Goal: Task Accomplishment & Management: Use online tool/utility

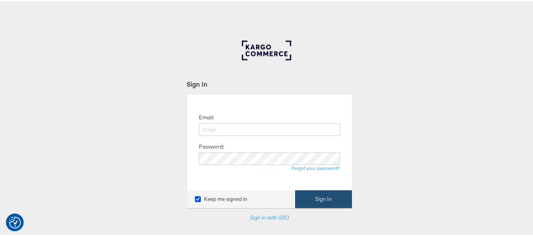
type input "[EMAIL_ADDRESS][PERSON_NAME][DOMAIN_NAME]"
click at [337, 196] on button "Sign In" at bounding box center [323, 198] width 57 height 18
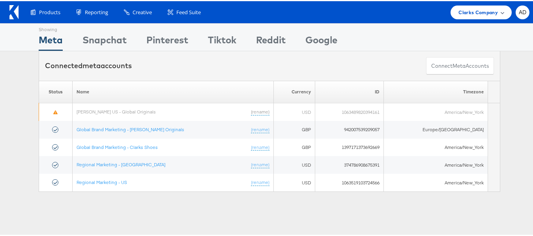
click at [477, 15] on span "Clarks Company" at bounding box center [477, 11] width 39 height 8
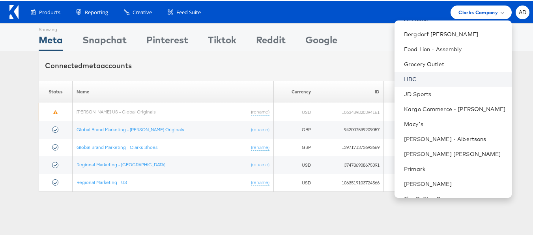
scroll to position [98, 0]
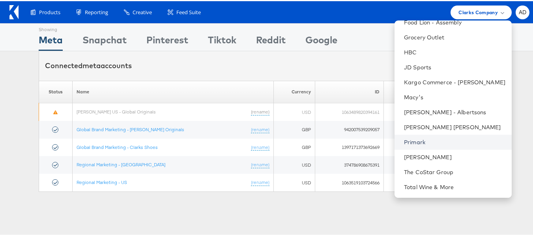
click at [407, 142] on link "Primark" at bounding box center [454, 141] width 101 height 8
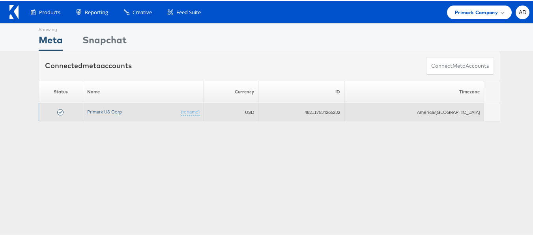
click at [105, 110] on link "Primark US Corp" at bounding box center [104, 111] width 35 height 6
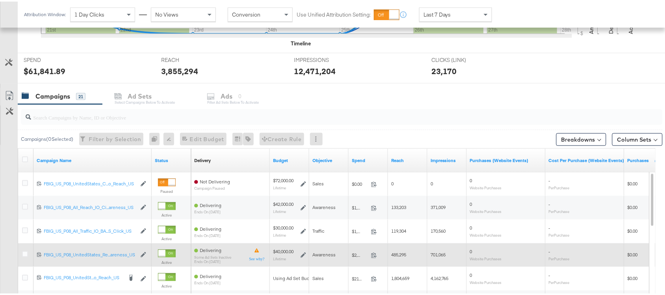
scroll to position [263, 0]
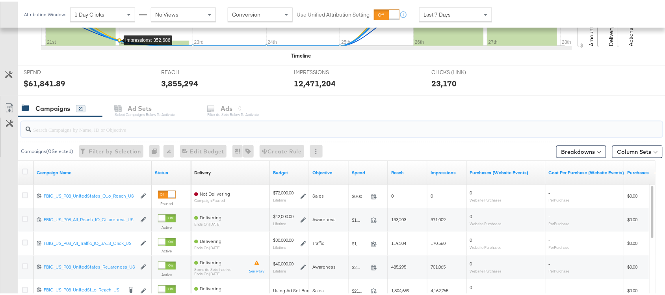
click at [54, 130] on input "search" at bounding box center [317, 124] width 573 height 15
paste input "NYC 2.0_Carousel_Y_Mixed_Kargo_Campaign_Dynamic_N/A_N/A_N/A_Cotton Blend Shirt …"
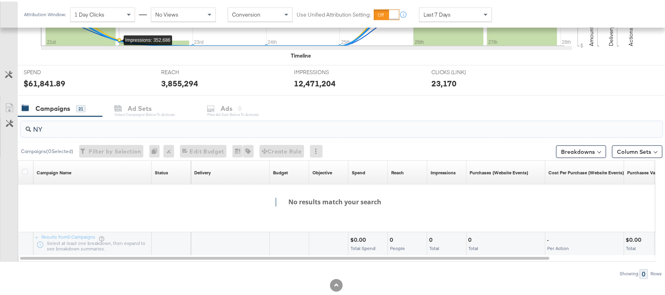
type input "N"
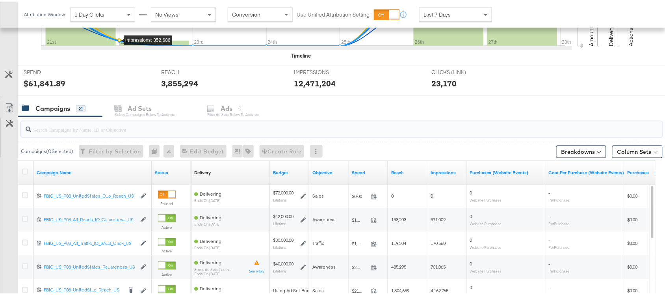
click at [112, 123] on input "search" at bounding box center [317, 124] width 573 height 15
paste input "FBIG_US_P08_UnitedStates_Conversions_IO_NYC 2.0 Kargo_Reach_US"
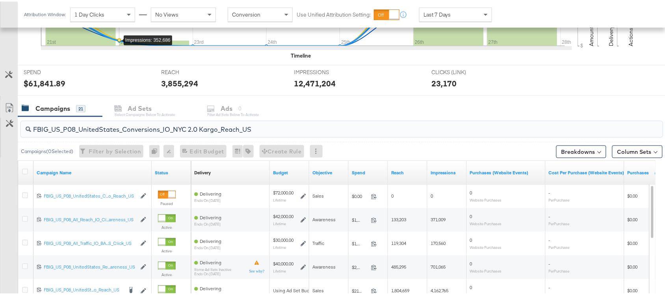
scroll to position [257, 0]
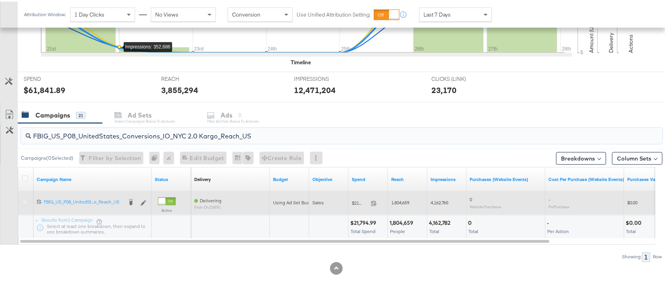
type input "FBIG_US_P08_UnitedStates_Conversions_IO_NYC 2.0 Kargo_Reach_US"
click at [23, 200] on icon at bounding box center [25, 200] width 6 height 6
click at [0, 0] on input "checkbox" at bounding box center [0, 0] width 0 height 0
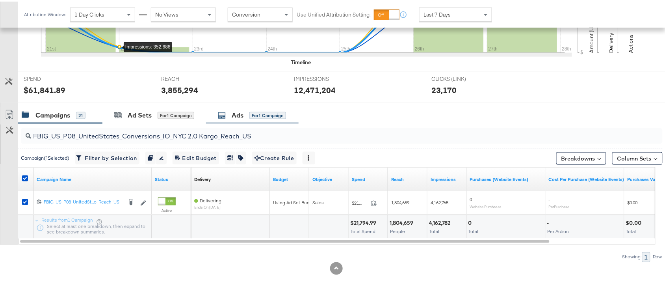
click at [225, 114] on icon at bounding box center [222, 114] width 8 height 8
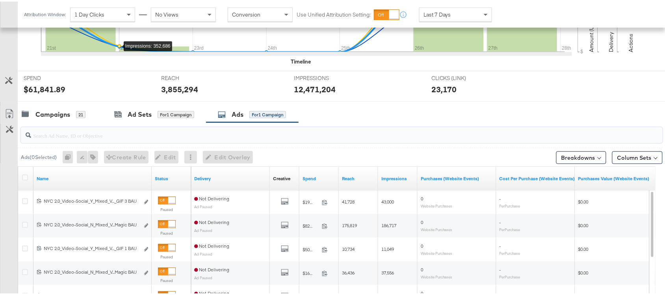
click at [89, 130] on input "search" at bounding box center [317, 130] width 573 height 15
paste input "NYC 2.0_Carousel_Y_Mixed_Kargo_Campaign_Dynamic_N/A_N/A_N/A_Cotton Blend Shirt …"
type input "NYC 2.0_Carousel_Y_Mixed_Kargo_Campaign_Dynamic_N/A_N/A_N/A_Cotton Blend Shirt …"
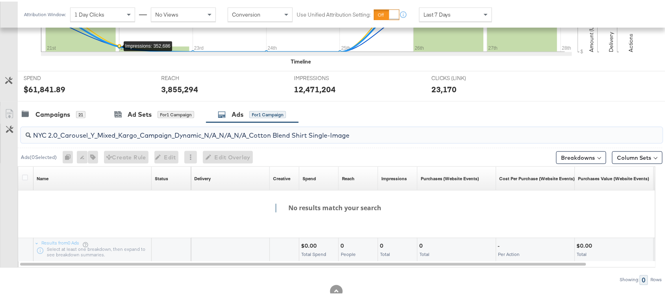
drag, startPoint x: 363, startPoint y: 135, endPoint x: 30, endPoint y: 138, distance: 332.3
click at [30, 138] on div "NYC 2.0_Carousel_Y_Mixed_Kargo_Campaign_Dynamic_N/A_N/A_N/A_Cotton Blend Shirt …" at bounding box center [342, 134] width 642 height 16
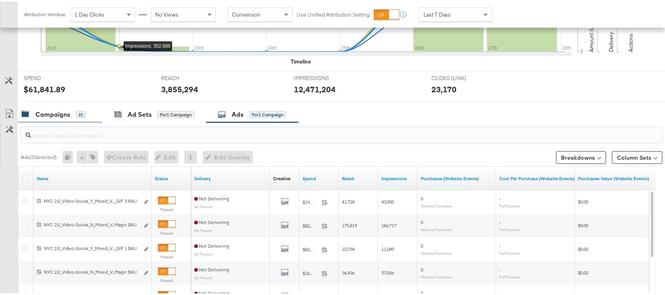
click at [34, 117] on div "Campaigns 21" at bounding box center [54, 112] width 64 height 9
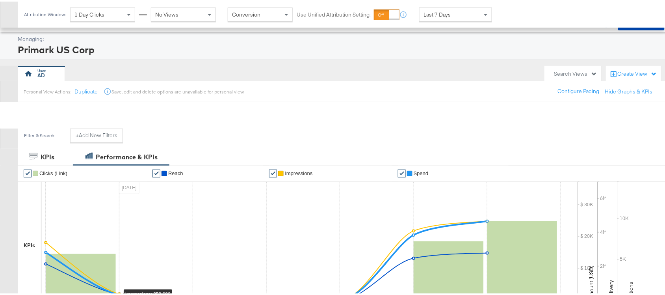
scroll to position [0, 0]
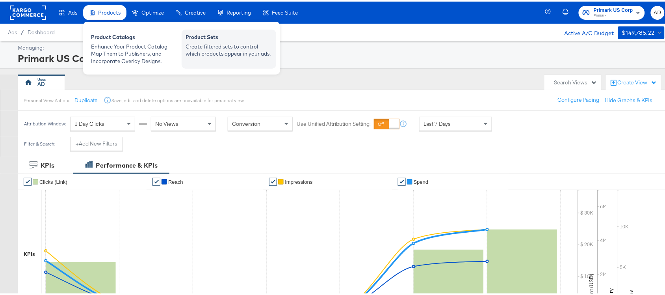
click at [190, 53] on div "Create filtered sets to control which products appear in your ads." at bounding box center [229, 48] width 87 height 15
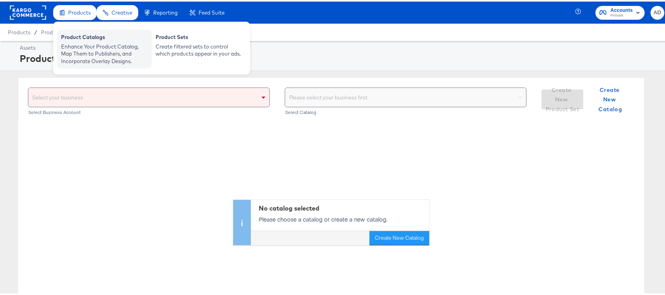
click at [96, 48] on div "Enhance Your Product Catalog, Map Them to Publishers, and Incorporate Overlay D…" at bounding box center [104, 52] width 87 height 22
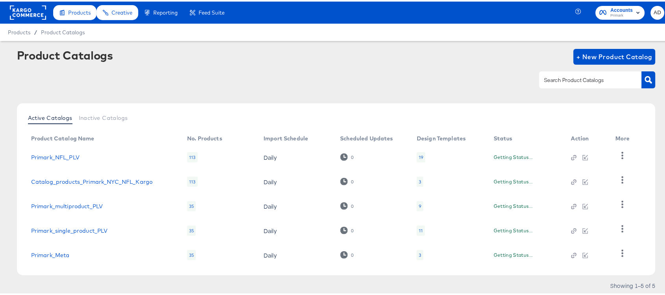
scroll to position [22, 0]
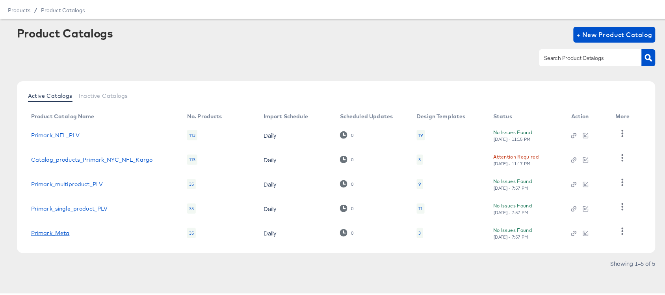
click at [52, 231] on link "Primark_Meta" at bounding box center [50, 231] width 39 height 6
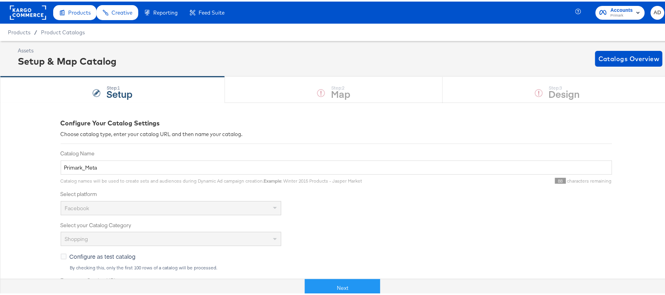
scroll to position [198, 0]
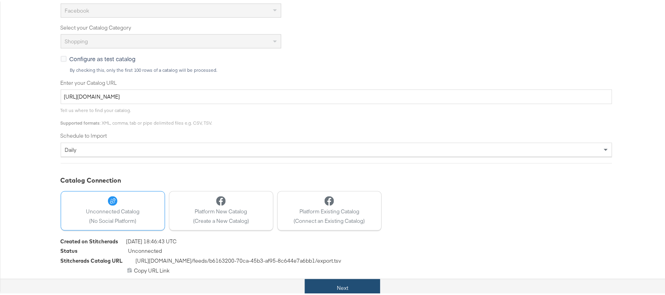
click at [355, 288] on button "Next" at bounding box center [342, 286] width 75 height 18
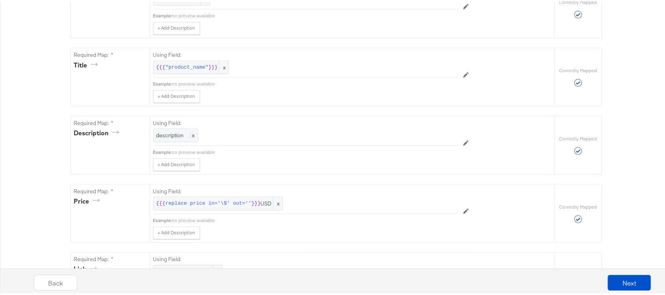
scroll to position [0, 0]
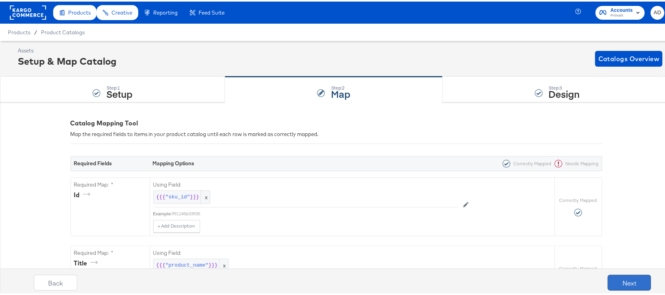
click at [608, 277] on button "Next" at bounding box center [629, 281] width 43 height 16
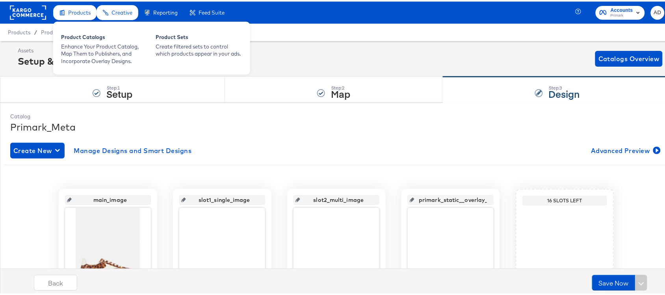
click at [73, 9] on span "Products" at bounding box center [79, 11] width 22 height 6
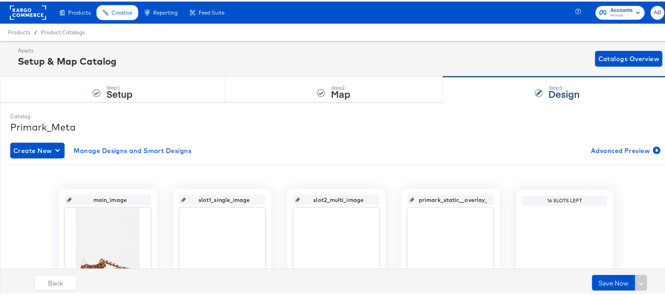
click at [5, 15] on div "Products Products Product Catalogs Enhance Your Product Catalog, Map Them to Pu…" at bounding box center [115, 11] width 231 height 22
click at [24, 13] on rect at bounding box center [28, 11] width 36 height 14
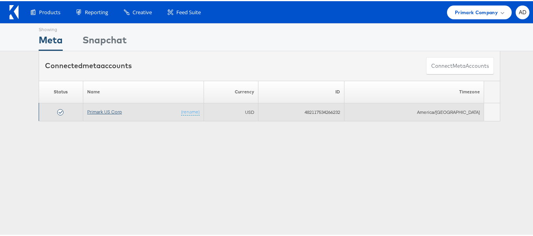
click at [108, 111] on link "Primark US Corp" at bounding box center [104, 111] width 35 height 6
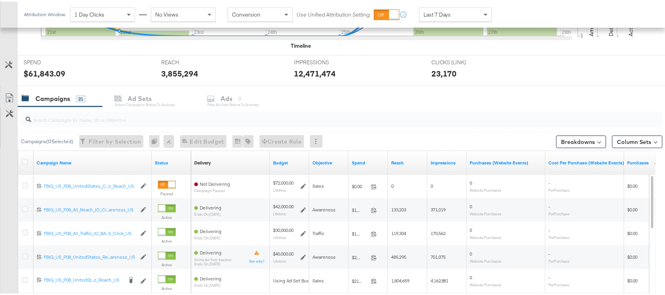
scroll to position [271, 0]
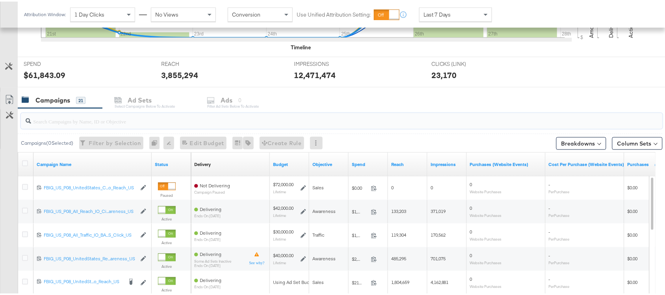
paste input "120228088321600495"
click at [79, 121] on input "120228088321600495" at bounding box center [317, 116] width 573 height 15
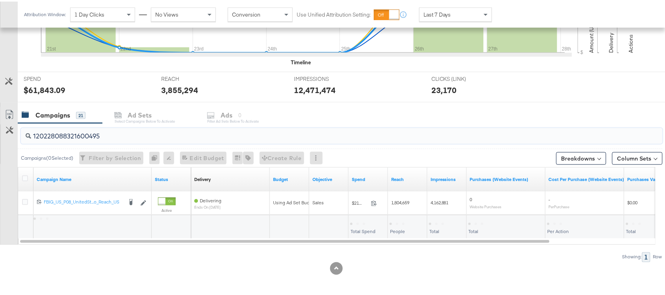
scroll to position [257, 0]
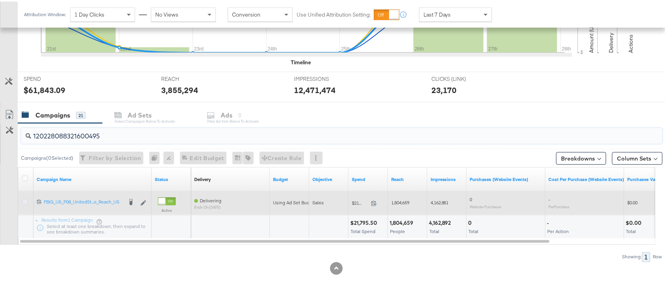
type input "120228088321600495"
click at [26, 200] on icon at bounding box center [25, 200] width 6 height 6
click at [0, 0] on input "checkbox" at bounding box center [0, 0] width 0 height 0
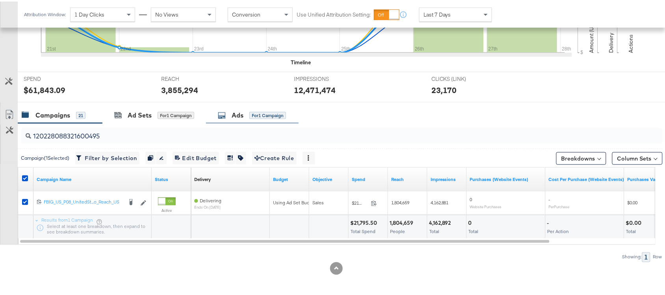
click at [235, 121] on div "Ads for 1 Campaign" at bounding box center [252, 113] width 93 height 17
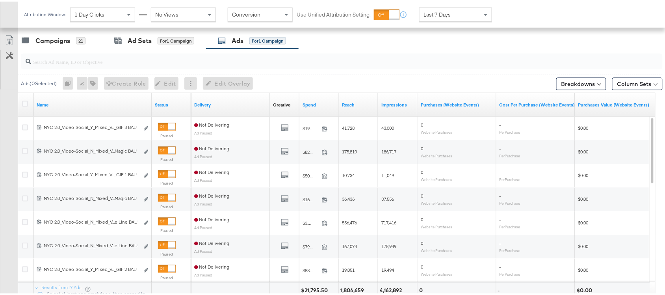
scroll to position [331, 0]
click at [50, 54] on input "search" at bounding box center [317, 55] width 573 height 15
paste input "NYC 2.0_Carousel_Y_Mixed_Kargo_Campaign_Dynamic_N/A_N/A_N/A_Static Brand + Slid…"
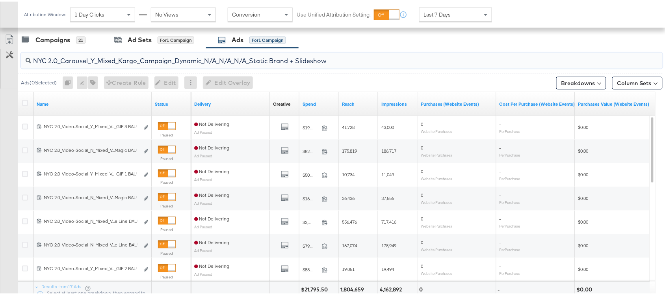
scroll to position [280, 0]
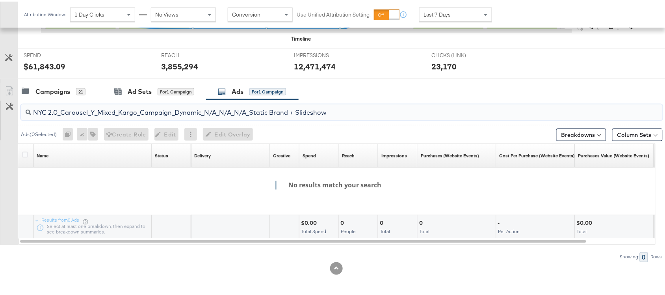
click at [372, 112] on input "NYC 2.0_Carousel_Y_Mixed_Kargo_Campaign_Dynamic_N/A_N/A_N/A_Static Brand + Slid…" at bounding box center [317, 107] width 573 height 15
type input "NYC 2.0_Carousel_Y_Mixed_Kargo_Campaign_Dynamic_N/A_N/A_N/A_Static Brand + Slid…"
click at [46, 95] on div "Campaigns 21" at bounding box center [60, 90] width 85 height 17
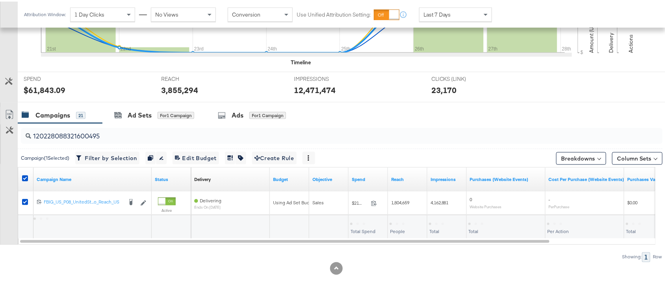
scroll to position [257, 0]
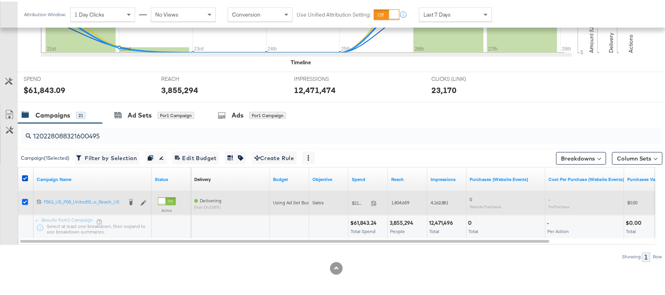
click at [24, 198] on icon at bounding box center [25, 200] width 6 height 6
click at [0, 0] on input "checkbox" at bounding box center [0, 0] width 0 height 0
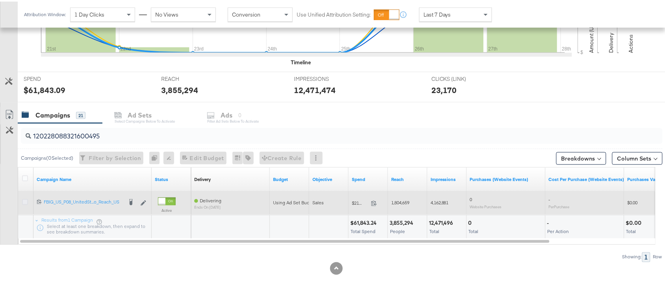
click at [24, 202] on icon at bounding box center [25, 200] width 6 height 6
click at [0, 0] on input "checkbox" at bounding box center [0, 0] width 0 height 0
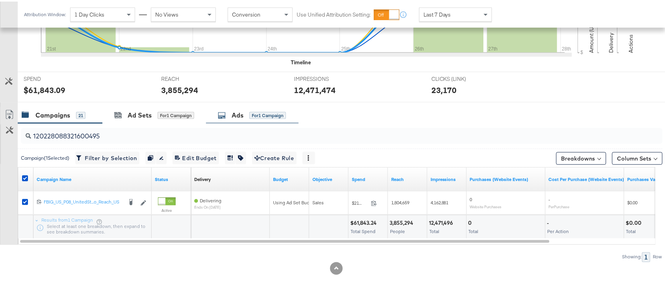
click at [235, 117] on div "Ads" at bounding box center [238, 113] width 12 height 9
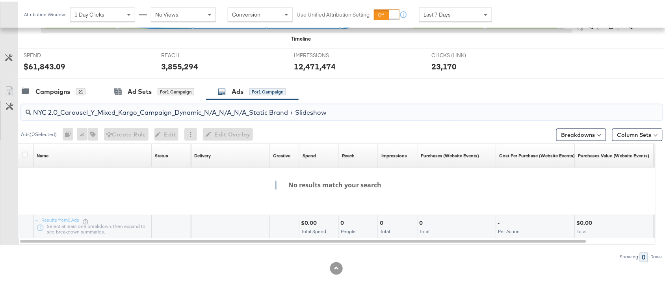
click at [342, 111] on input "NYC 2.0_Carousel_Y_Mixed_Kargo_Campaign_Dynamic_N/A_N/A_N/A_Static Brand + Slid…" at bounding box center [317, 107] width 573 height 15
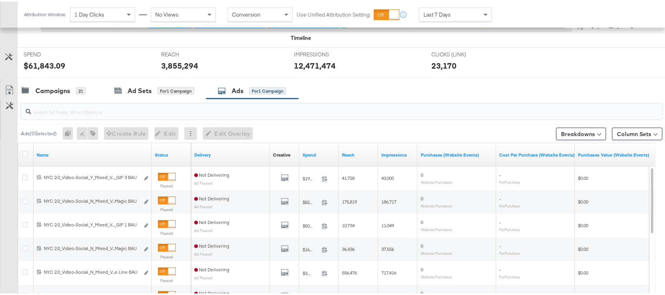
paste input "120228088321680495"
click at [73, 110] on input "search" at bounding box center [317, 106] width 573 height 15
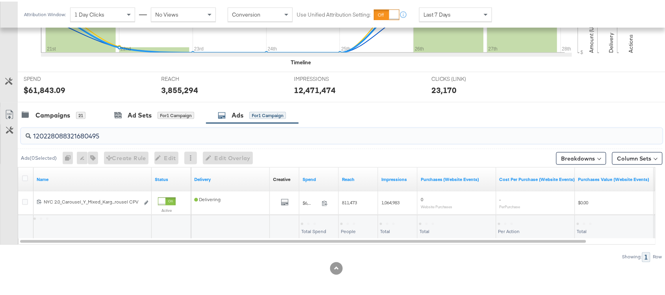
scroll to position [257, 0]
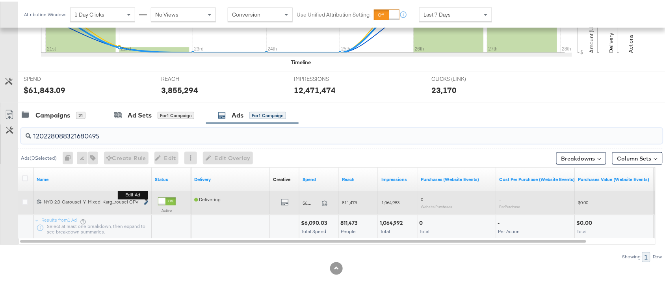
type input "120228088321680495"
click at [146, 199] on button "Edit ad" at bounding box center [146, 201] width 5 height 8
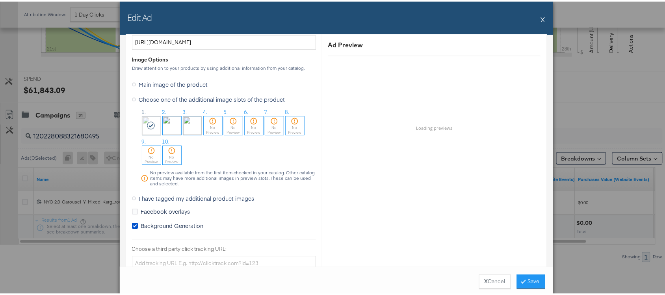
scroll to position [660, 0]
click at [541, 19] on button "X" at bounding box center [543, 18] width 4 height 16
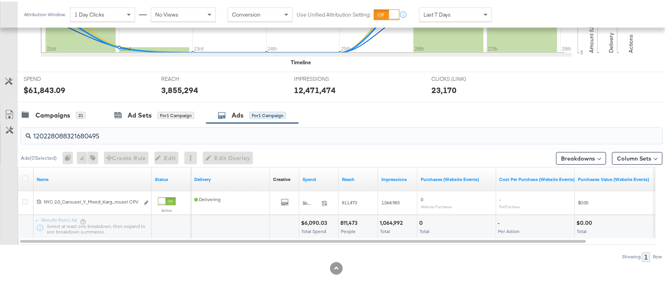
click at [109, 135] on input "120228088321680495" at bounding box center [317, 131] width 573 height 15
paste input "90955233"
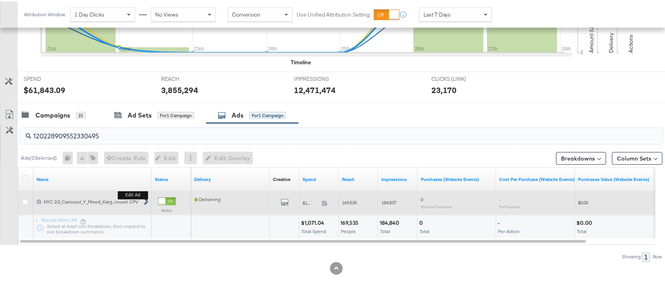
click at [146, 200] on icon "link" at bounding box center [146, 201] width 4 height 4
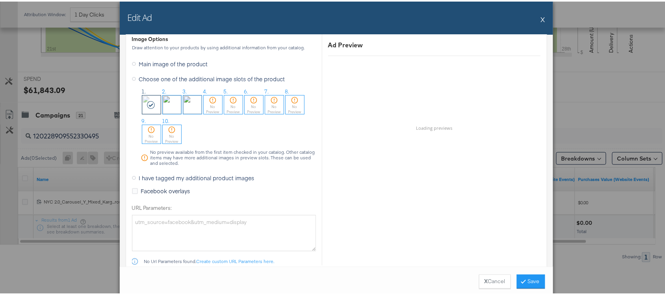
scroll to position [1021, 0]
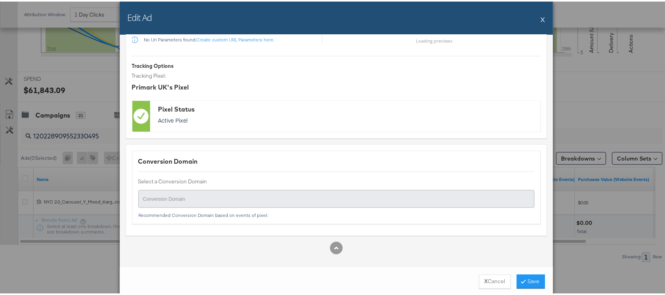
click at [542, 17] on div "Edit Ad X" at bounding box center [337, 16] width 434 height 33
click at [542, 16] on div "Edit Ad X" at bounding box center [337, 16] width 434 height 33
click at [541, 18] on button "X" at bounding box center [543, 18] width 4 height 16
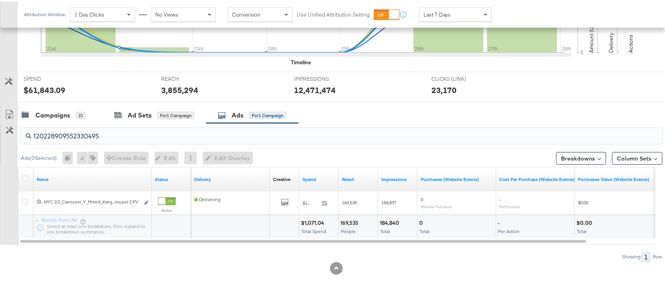
click at [119, 137] on input "120228909552330495" at bounding box center [317, 131] width 573 height 15
paste input "3009705468"
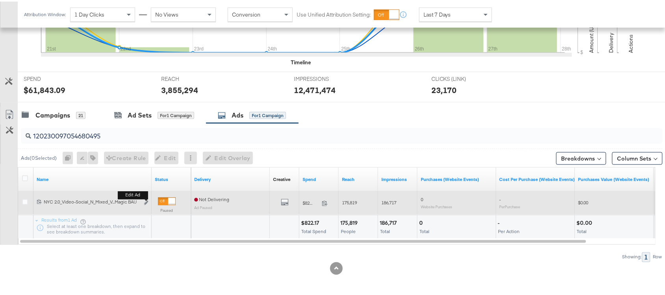
click at [143, 202] on div "Edit ad" at bounding box center [144, 201] width 9 height 8
click at [144, 201] on icon "link" at bounding box center [146, 201] width 4 height 4
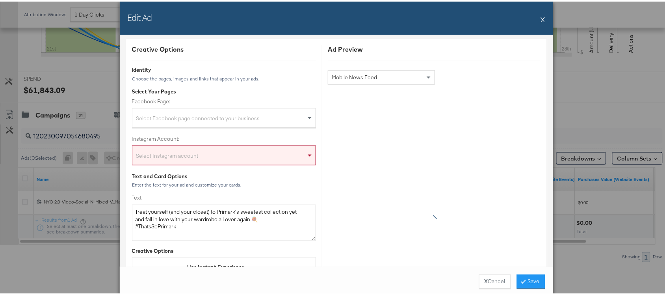
scroll to position [0, 0]
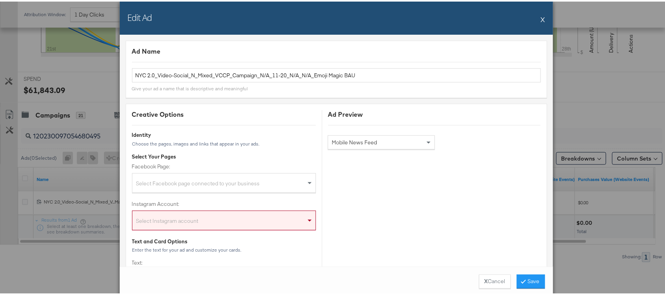
click at [541, 19] on button "X" at bounding box center [543, 18] width 4 height 16
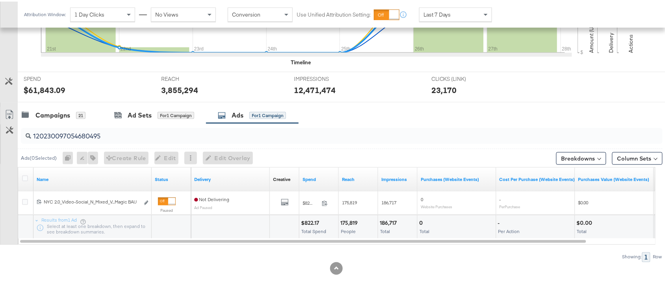
drag, startPoint x: 112, startPoint y: 142, endPoint x: 116, endPoint y: 139, distance: 5.7
click at [116, 139] on div "120230097054680495" at bounding box center [342, 135] width 642 height 16
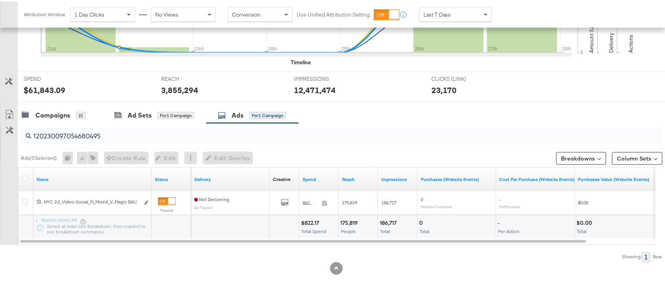
click at [116, 139] on div "120230097054680495" at bounding box center [342, 135] width 642 height 16
click at [121, 135] on input "120230097054680495" at bounding box center [317, 131] width 573 height 15
paste input "16051"
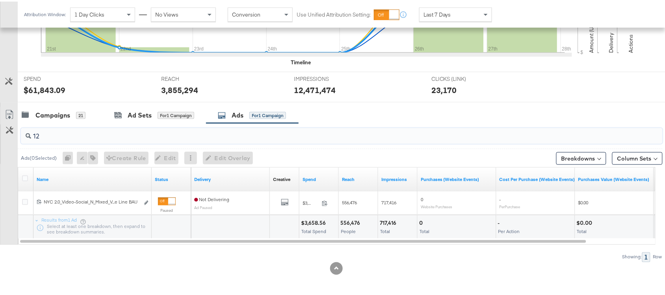
type input "1"
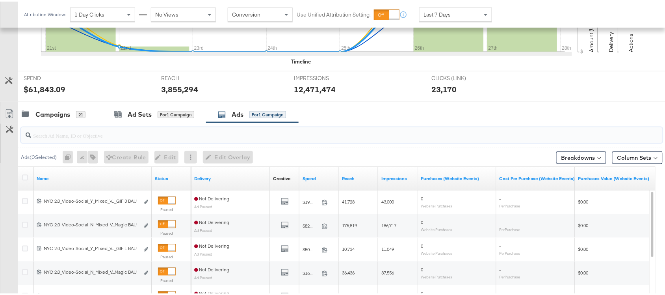
paste input "120230097160510495"
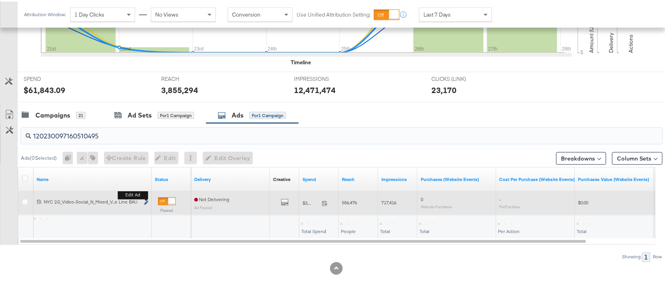
type input "120230097160510495"
click at [146, 200] on icon "link" at bounding box center [146, 201] width 4 height 4
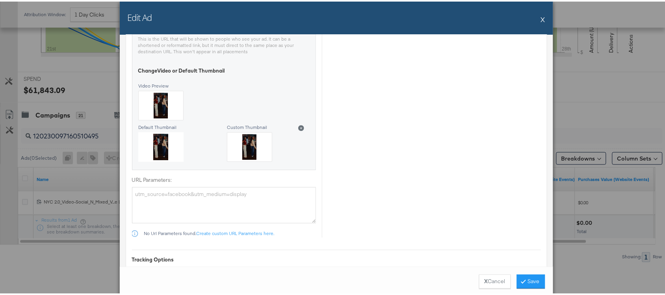
scroll to position [531, 0]
click at [537, 14] on div "Edit Ad X" at bounding box center [337, 16] width 434 height 33
click at [541, 18] on button "X" at bounding box center [543, 18] width 4 height 16
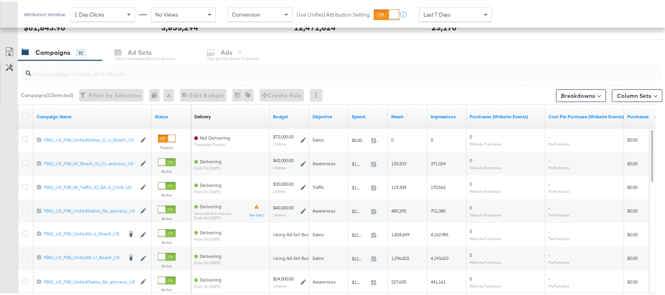
scroll to position [320, 0]
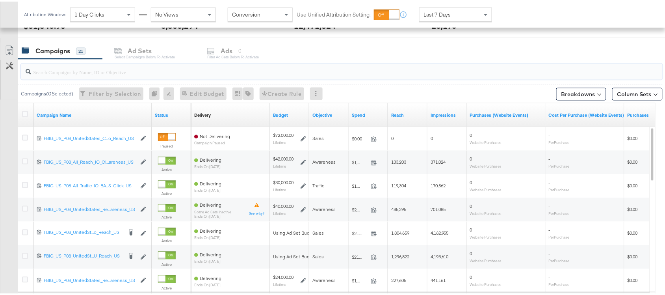
click at [84, 71] on input "search" at bounding box center [317, 67] width 573 height 15
paste input "120230097160520495"
type input "120230097160520495"
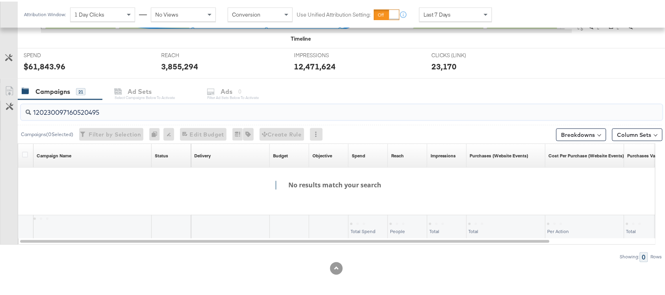
scroll to position [280, 0]
click at [109, 110] on input "120230097160520495" at bounding box center [317, 107] width 573 height 15
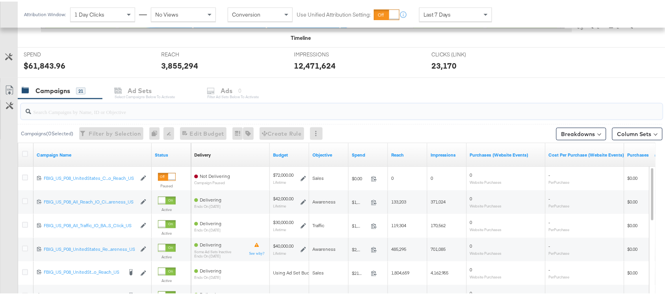
scroll to position [320, 0]
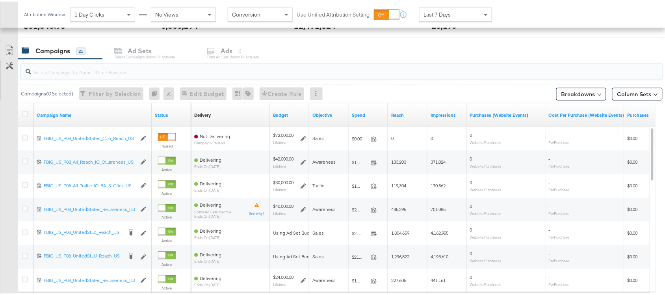
paste input "120228088321600495"
click at [57, 74] on input "search" at bounding box center [317, 67] width 573 height 15
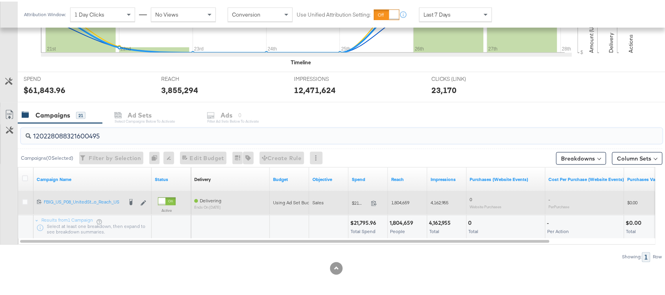
type input "120228088321600495"
click at [20, 204] on div at bounding box center [26, 201] width 15 height 14
click at [26, 200] on icon at bounding box center [25, 200] width 6 height 6
click at [0, 0] on input "checkbox" at bounding box center [0, 0] width 0 height 0
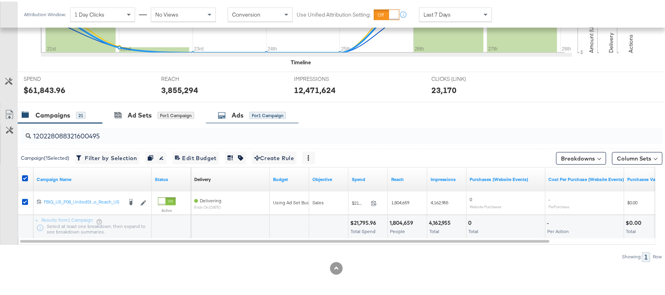
click at [244, 115] on div "Ads" at bounding box center [238, 113] width 12 height 9
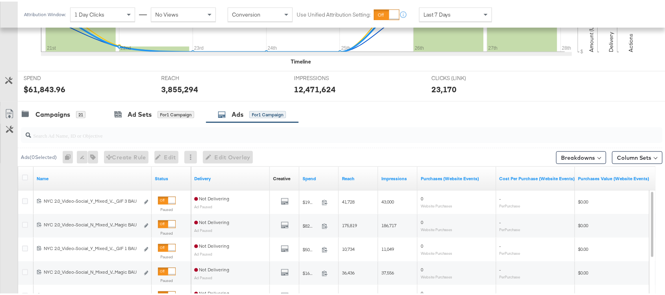
click at [57, 140] on div at bounding box center [342, 134] width 642 height 16
paste input "120230097160520495"
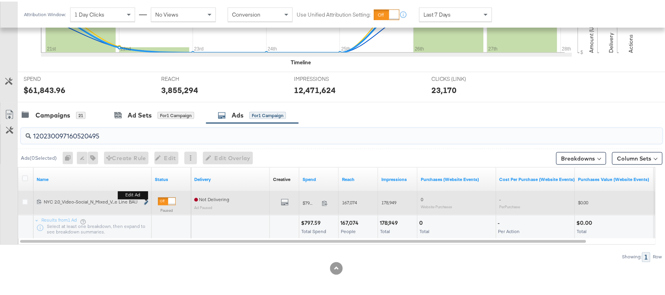
type input "120230097160520495"
click at [144, 201] on button "Edit ad" at bounding box center [146, 201] width 5 height 8
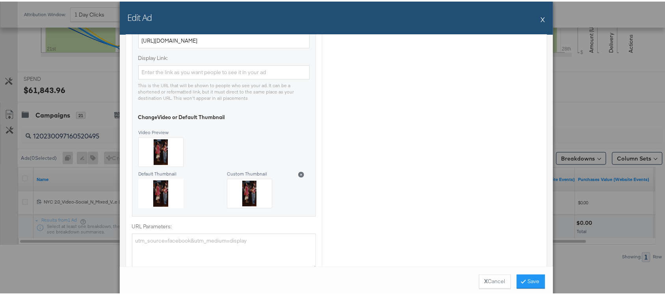
scroll to position [489, 0]
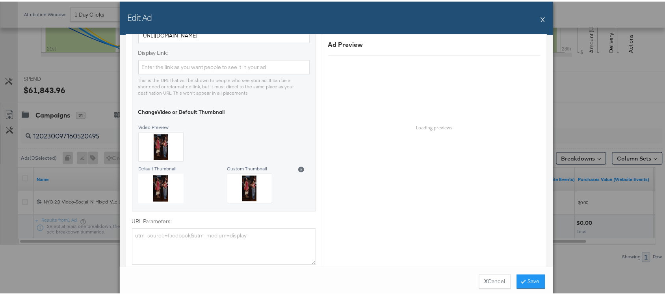
click at [541, 17] on button "X" at bounding box center [543, 18] width 4 height 16
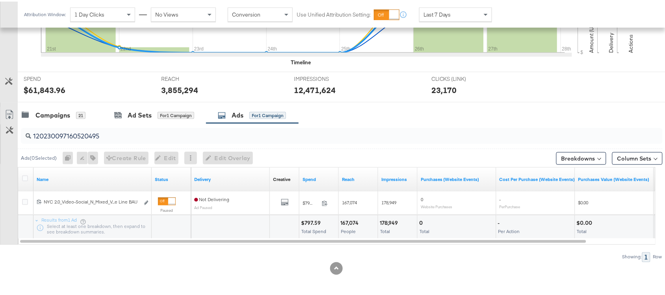
click at [107, 139] on div "120230097160520495" at bounding box center [342, 135] width 642 height 16
click at [110, 138] on input "120230097160520495" at bounding box center [317, 131] width 573 height 15
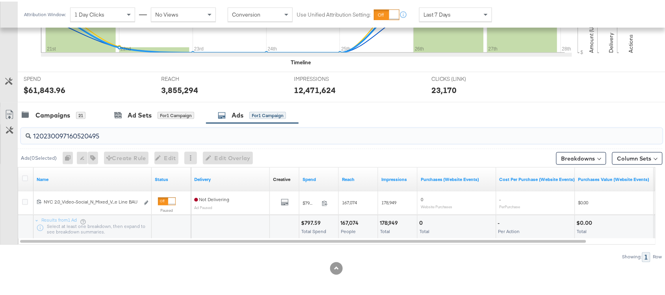
click at [110, 138] on input "120230097160520495" at bounding box center [317, 131] width 573 height 15
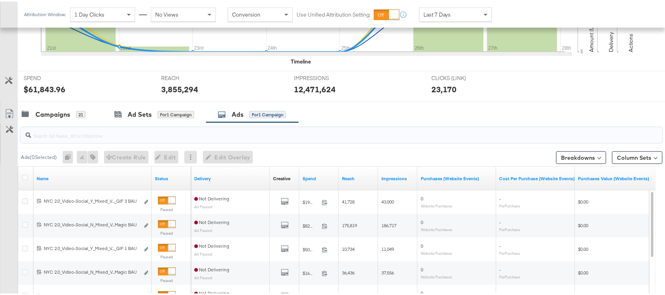
paste input "120230097160530495"
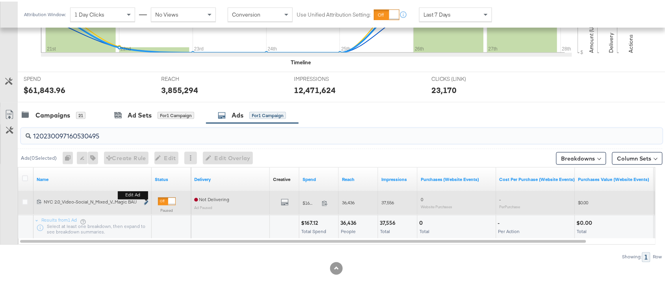
type input "120230097160530495"
click at [145, 199] on button "Edit ad" at bounding box center [146, 201] width 5 height 8
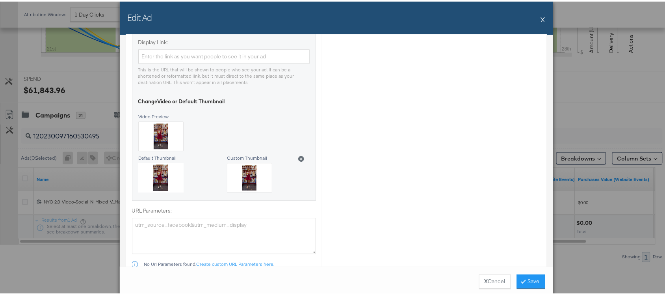
scroll to position [506, 0]
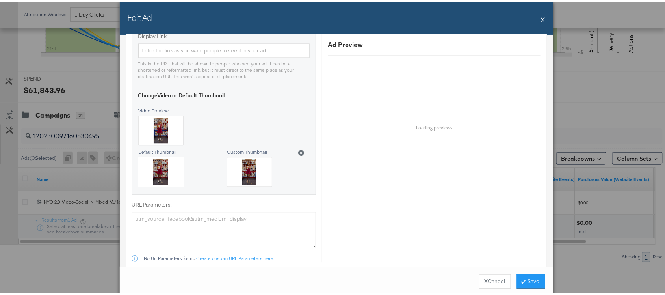
click at [536, 18] on div "Edit Ad X" at bounding box center [337, 16] width 434 height 33
click at [541, 17] on button "X" at bounding box center [543, 18] width 4 height 16
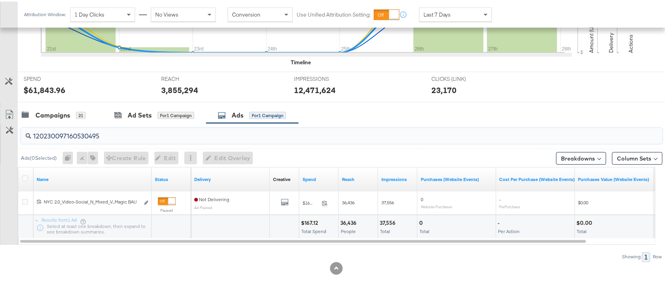
click at [112, 136] on input "120230097160530495" at bounding box center [317, 131] width 573 height 15
type input "\"
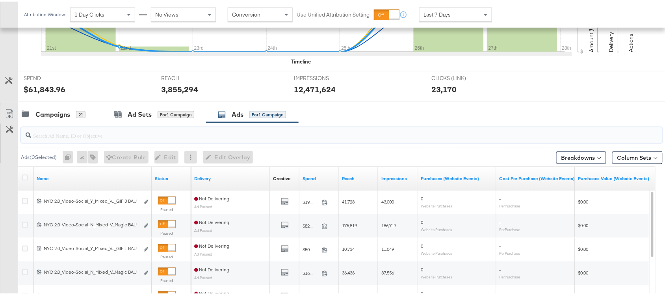
paste input "120230097244890495"
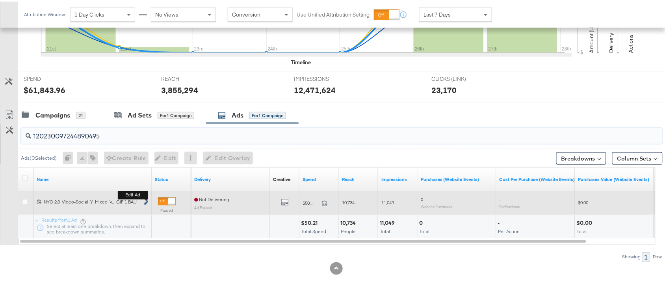
type input "120230097244890495"
click at [145, 201] on icon "link" at bounding box center [146, 201] width 4 height 4
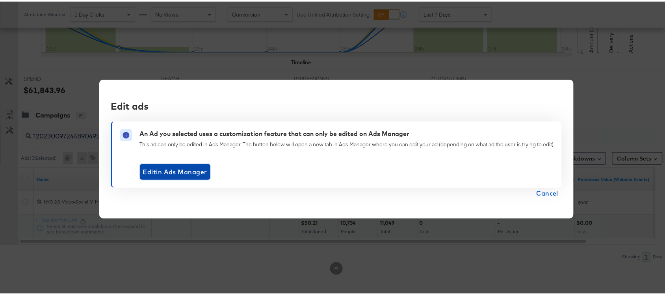
click at [182, 172] on span "Edit in Ads Manager" at bounding box center [175, 170] width 64 height 11
click at [554, 192] on span "Cancel" at bounding box center [548, 191] width 22 height 11
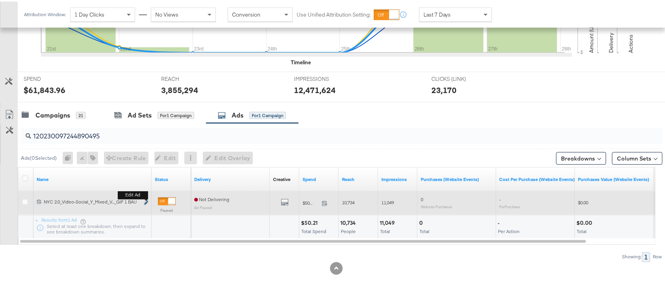
click at [144, 200] on icon "link" at bounding box center [146, 201] width 4 height 4
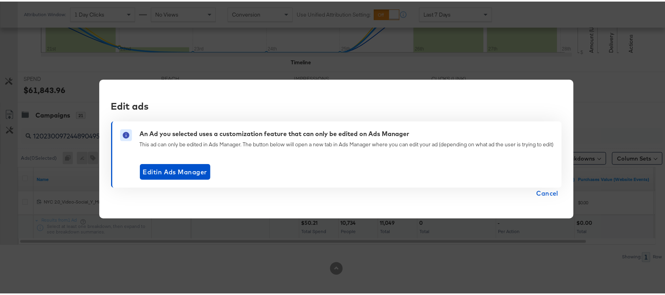
click at [543, 190] on span "Cancel" at bounding box center [548, 191] width 22 height 11
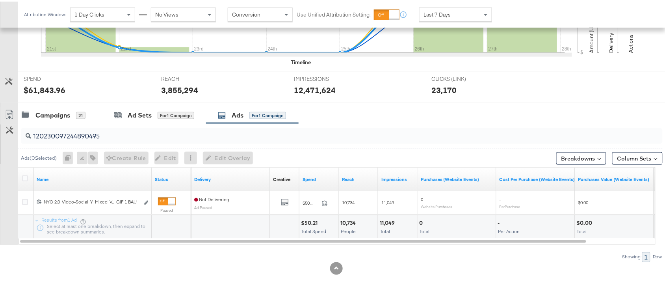
click at [126, 134] on input "120230097244890495" at bounding box center [317, 131] width 573 height 15
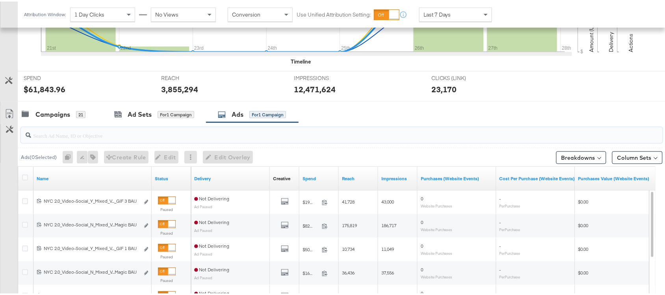
paste input "120230097244890495"
click at [52, 134] on input "search" at bounding box center [317, 130] width 573 height 15
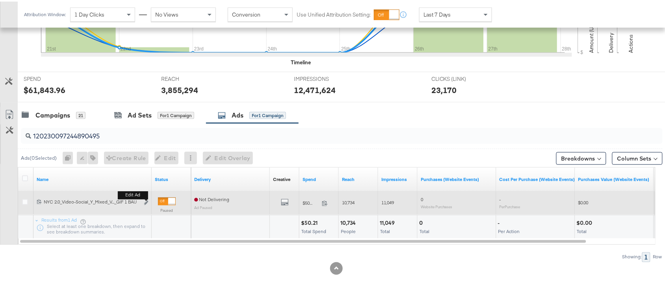
click at [143, 198] on div "Edit ad" at bounding box center [144, 201] width 9 height 8
click at [146, 198] on b "Edit ad" at bounding box center [133, 194] width 30 height 8
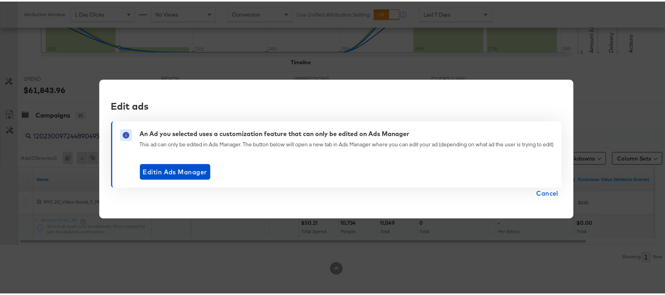
click at [545, 194] on span "Cancel" at bounding box center [548, 191] width 22 height 11
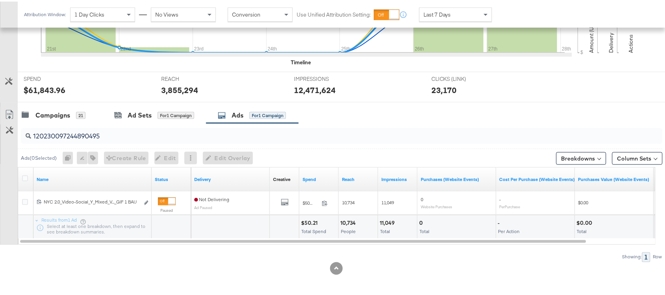
click at [106, 134] on input "120230097244890495" at bounding box center [317, 131] width 573 height 15
paste input "90"
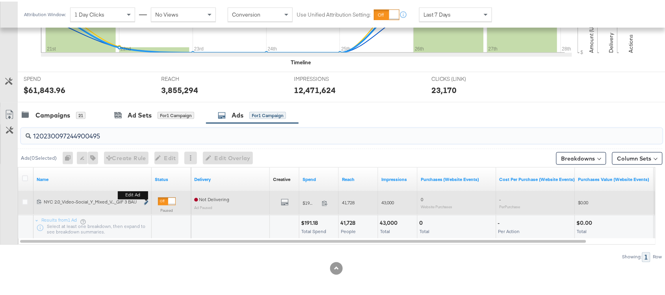
click at [146, 201] on icon "link" at bounding box center [146, 201] width 4 height 4
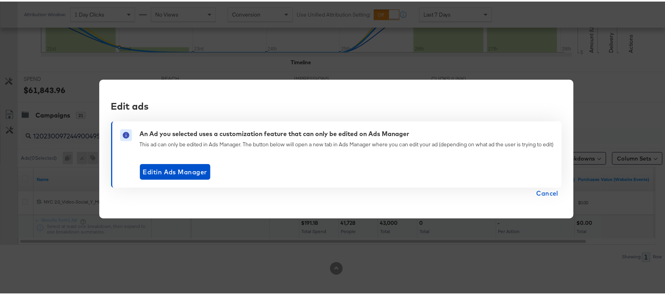
click at [547, 193] on span "Cancel" at bounding box center [548, 191] width 22 height 11
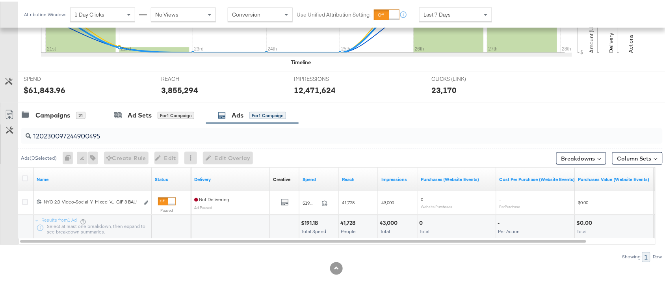
drag, startPoint x: 115, startPoint y: 142, endPoint x: 121, endPoint y: 137, distance: 7.8
click at [121, 137] on div "120230097244900495" at bounding box center [342, 134] width 642 height 19
click at [121, 137] on input "120230097244900495" at bounding box center [317, 131] width 573 height 15
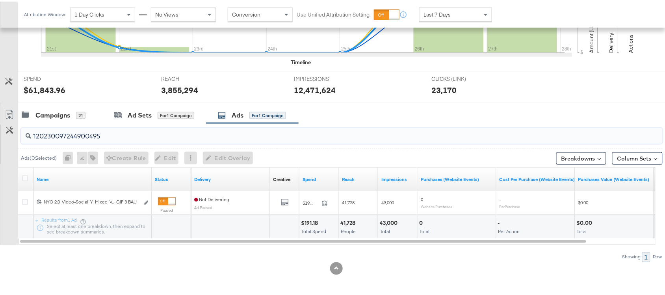
click at [121, 137] on input "120230097244900495" at bounding box center [317, 131] width 573 height 15
paste input "25444093"
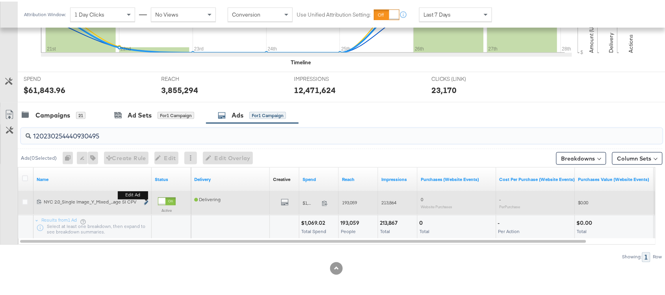
type input "120230254440930495"
click at [147, 200] on icon "link" at bounding box center [146, 201] width 4 height 4
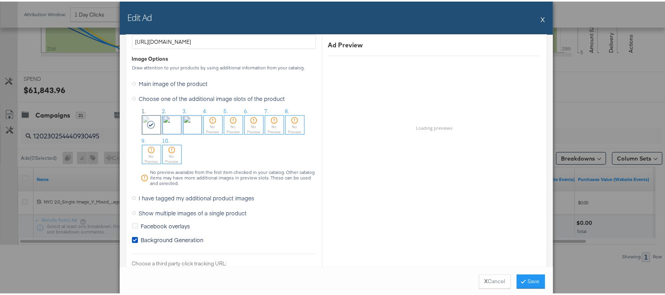
scroll to position [582, 0]
click at [541, 16] on button "X" at bounding box center [543, 18] width 4 height 16
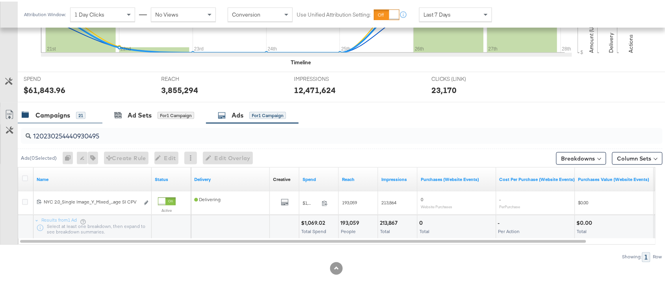
click at [60, 118] on div "Campaigns 21" at bounding box center [60, 113] width 85 height 17
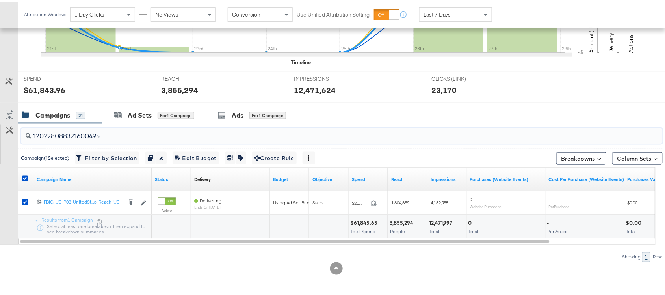
click at [107, 135] on input "120228088321600495" at bounding box center [317, 131] width 573 height 15
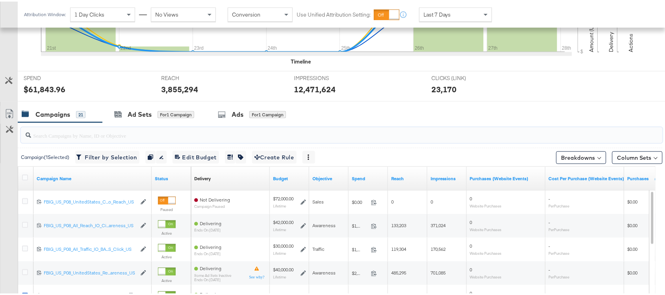
click at [70, 135] on input "search" at bounding box center [317, 130] width 573 height 15
paste input "120228088321600495"
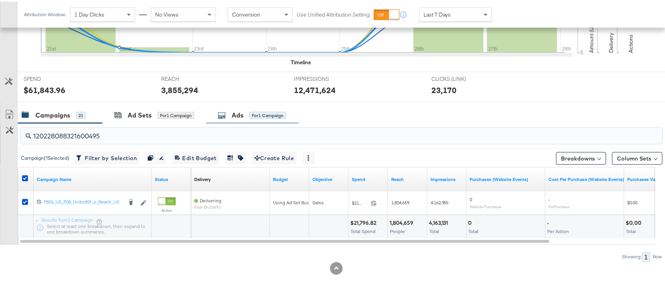
type input "120228088321600495"
click at [240, 108] on div "Ads for 1 Campaign" at bounding box center [252, 113] width 93 height 17
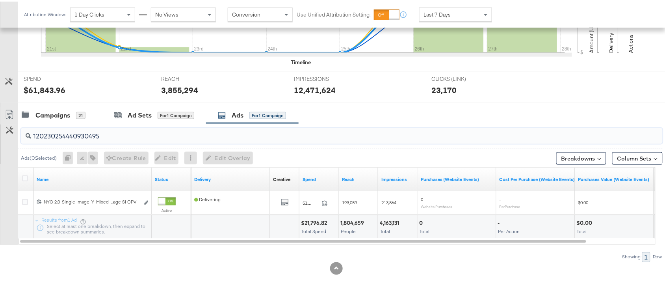
click at [115, 134] on input "120230254440930495" at bounding box center [317, 131] width 573 height 15
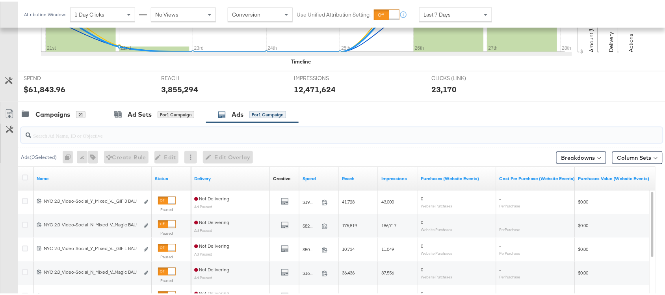
paste input "120228088321630495"
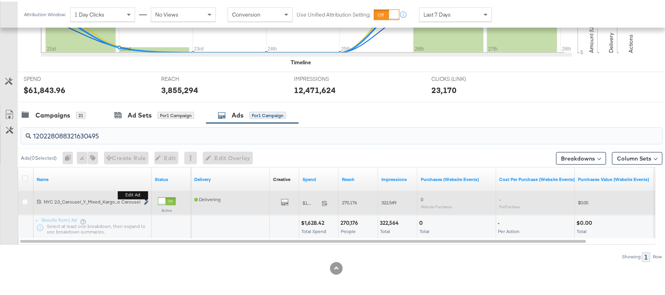
type input "120228088321630495"
click at [145, 202] on icon "link" at bounding box center [146, 201] width 4 height 4
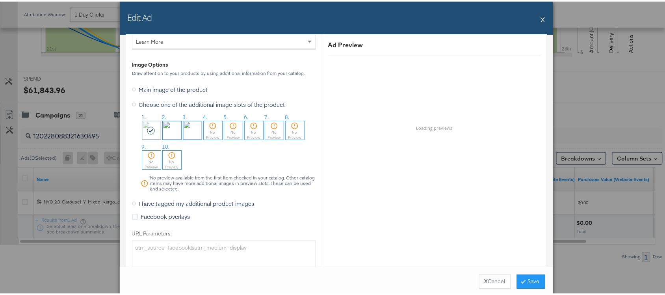
scroll to position [773, 0]
click at [541, 22] on button "X" at bounding box center [543, 18] width 4 height 16
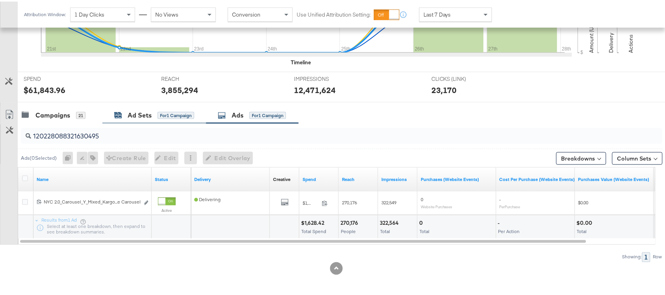
scroll to position [0, 0]
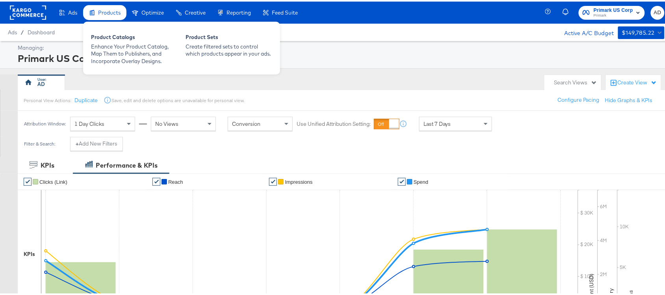
click at [107, 12] on span "Products" at bounding box center [109, 11] width 22 height 6
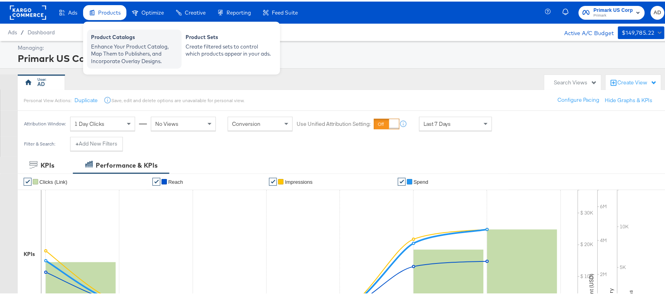
click at [116, 45] on div "Enhance Your Product Catalog, Map Them to Publishers, and Incorporate Overlay D…" at bounding box center [134, 52] width 87 height 22
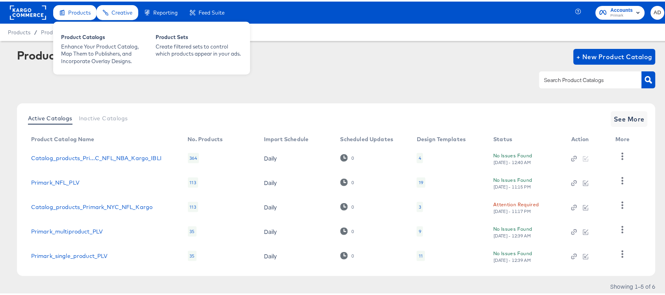
click at [80, 9] on span "Products" at bounding box center [79, 11] width 22 height 6
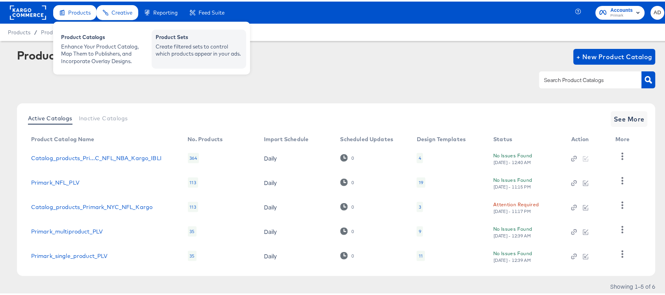
click at [190, 41] on div "Create filtered sets to control which products appear in your ads." at bounding box center [199, 48] width 87 height 15
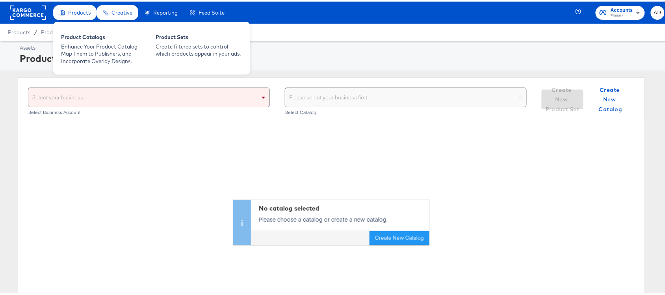
click at [68, 10] on span "Products" at bounding box center [79, 11] width 22 height 6
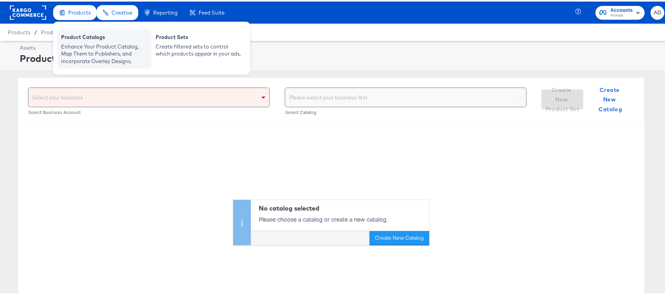
click at [77, 45] on div "Enhance Your Product Catalog, Map Them to Publishers, and Incorporate Overlay D…" at bounding box center [104, 52] width 87 height 22
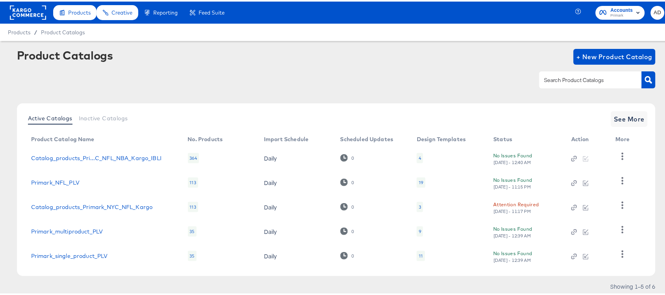
click at [28, 8] on rect at bounding box center [28, 11] width 36 height 14
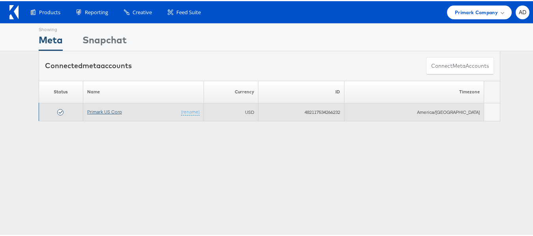
click at [106, 110] on link "Primark US Corp" at bounding box center [104, 111] width 35 height 6
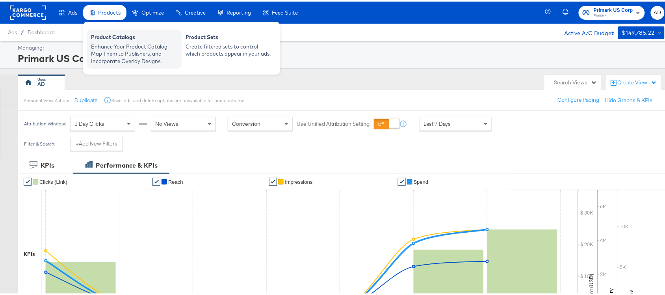
click at [109, 50] on div "Enhance Your Product Catalog, Map Them to Publishers, and Incorporate Overlay D…" at bounding box center [134, 52] width 87 height 22
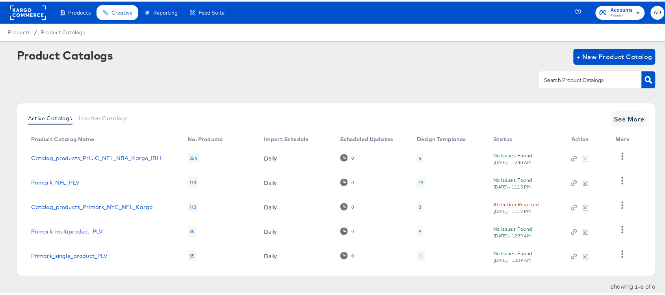
scroll to position [23, 0]
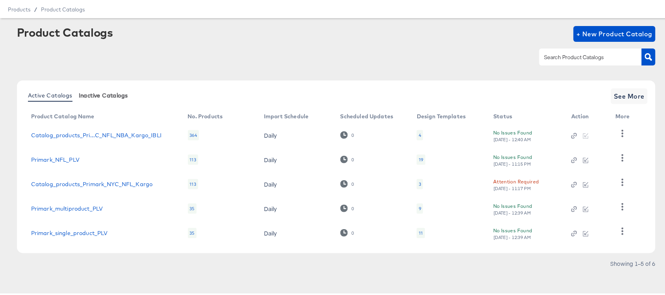
click at [112, 95] on span "Inactive Catalogs" at bounding box center [103, 94] width 49 height 6
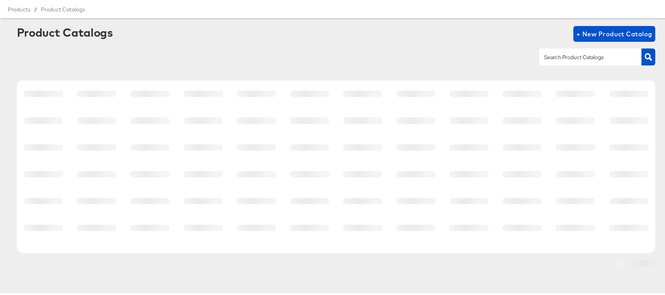
scroll to position [7, 0]
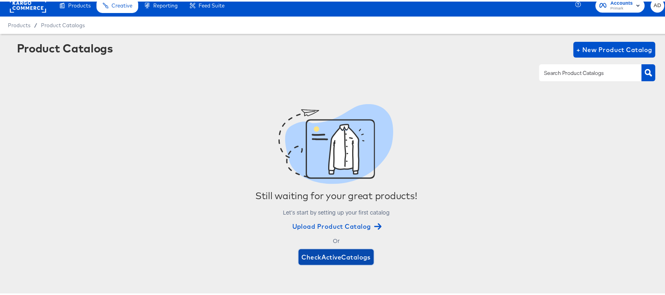
click at [328, 255] on span "Check Active Catalogs" at bounding box center [336, 255] width 69 height 11
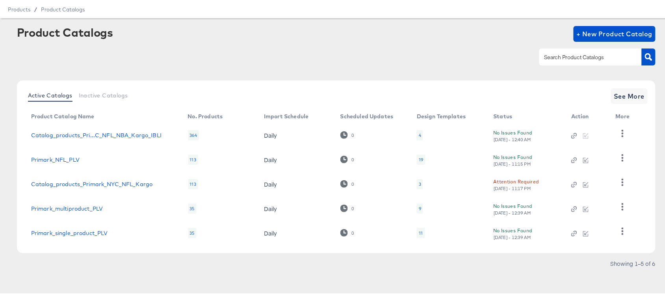
scroll to position [0, 0]
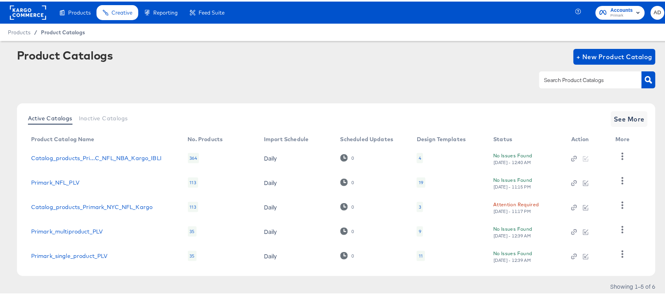
click at [56, 34] on span "Product Catalogs" at bounding box center [63, 31] width 44 height 6
click at [63, 31] on span "Product Catalogs" at bounding box center [63, 31] width 44 height 6
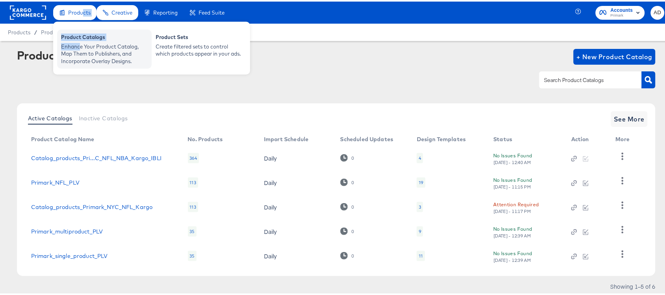
drag, startPoint x: 82, startPoint y: 3, endPoint x: 79, endPoint y: 51, distance: 48.5
click at [79, 19] on li "Products Products Product Catalogs Enhance Your Product Catalog, Map Them to Pu…" at bounding box center [74, 11] width 43 height 15
click at [79, 51] on div "Enhance Your Product Catalog, Map Them to Publishers, and Incorporate Overlay D…" at bounding box center [104, 52] width 87 height 22
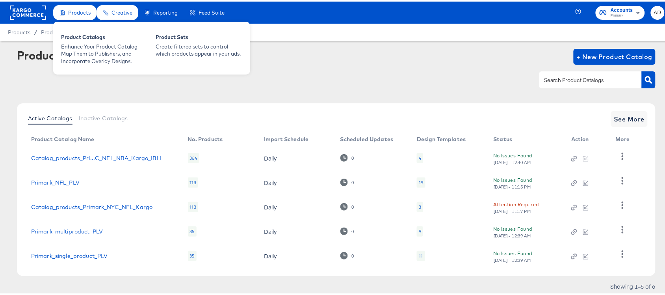
click at [80, 9] on span "Products" at bounding box center [79, 11] width 22 height 6
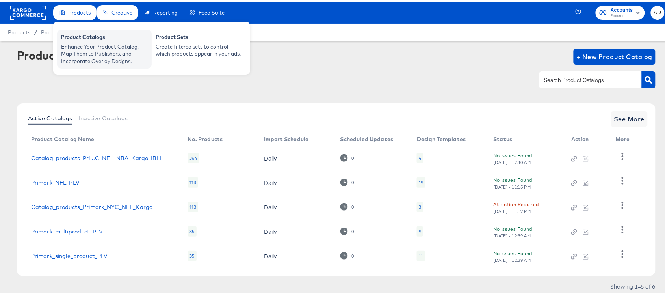
click at [78, 40] on div "Product Catalogs" at bounding box center [104, 36] width 87 height 9
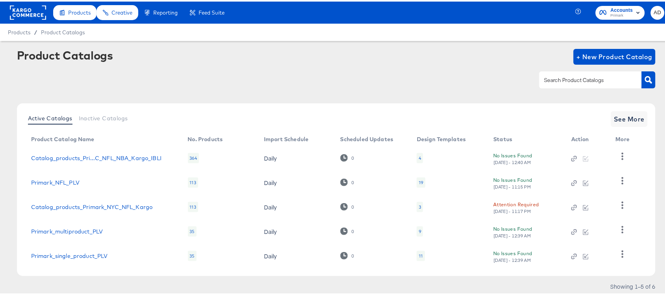
click at [18, 14] on rect at bounding box center [28, 11] width 36 height 14
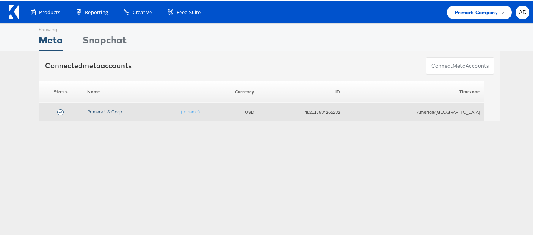
click at [109, 111] on link "Primark US Corp" at bounding box center [104, 111] width 35 height 6
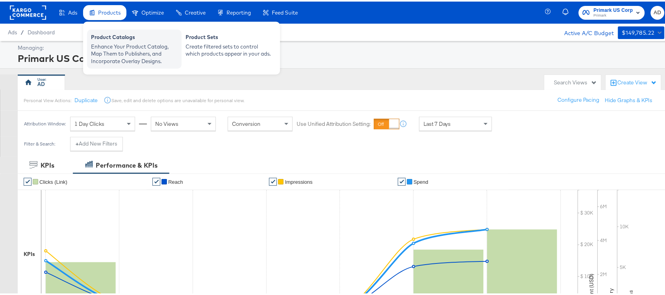
click at [140, 43] on div "Enhance Your Product Catalog, Map Them to Publishers, and Incorporate Overlay D…" at bounding box center [134, 52] width 87 height 22
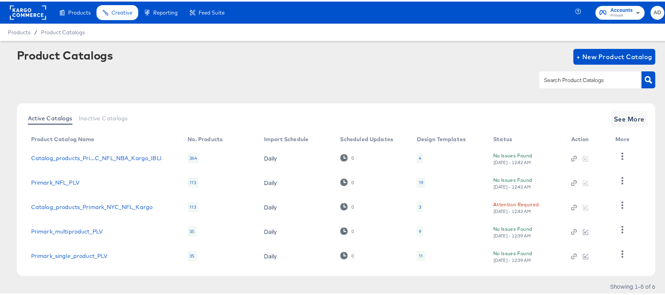
scroll to position [23, 0]
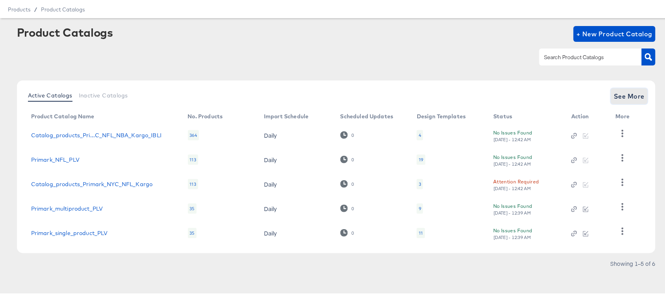
click at [614, 95] on span "See More" at bounding box center [629, 94] width 31 height 11
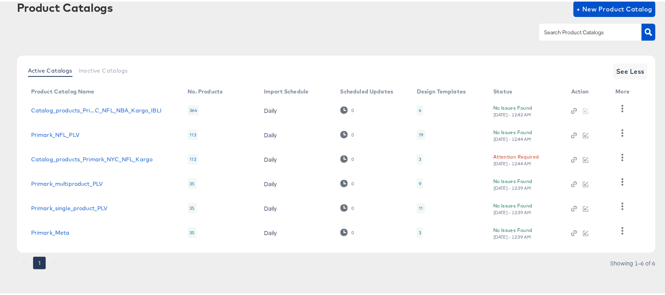
scroll to position [0, 0]
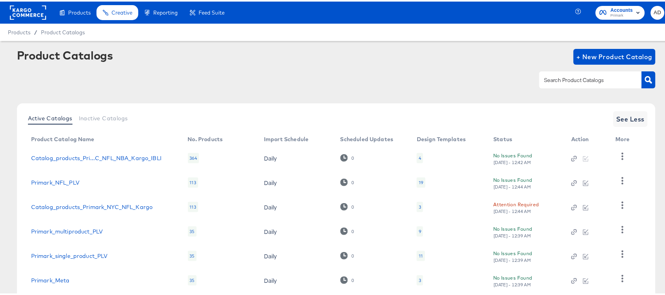
click at [158, 79] on div at bounding box center [336, 78] width 639 height 18
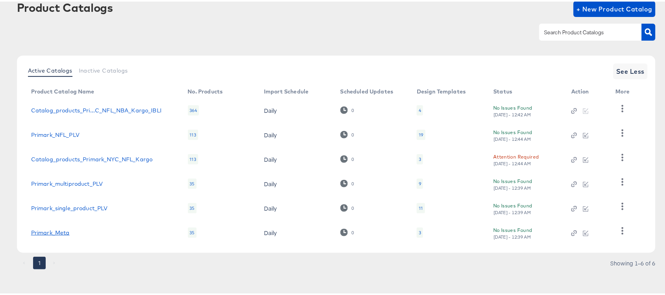
click at [51, 230] on link "Primark_Meta" at bounding box center [50, 231] width 39 height 6
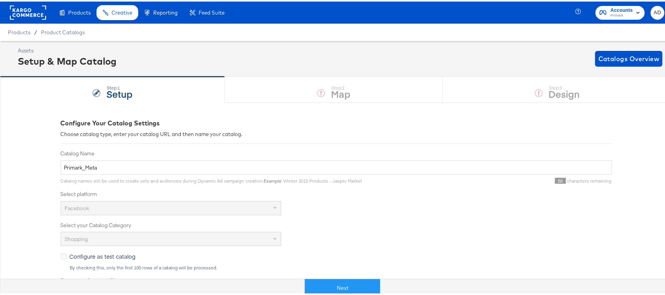
scroll to position [198, 0]
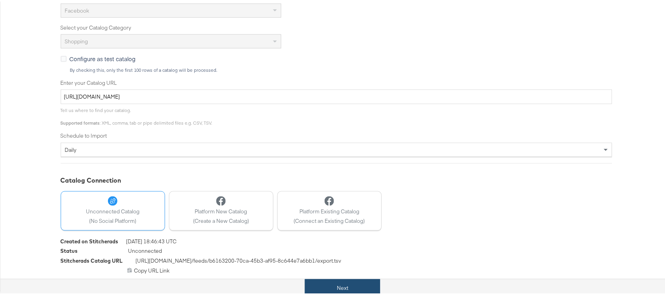
click at [340, 281] on button "Next" at bounding box center [342, 286] width 75 height 18
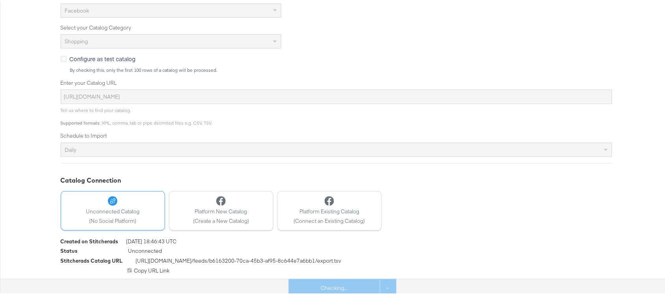
scroll to position [0, 0]
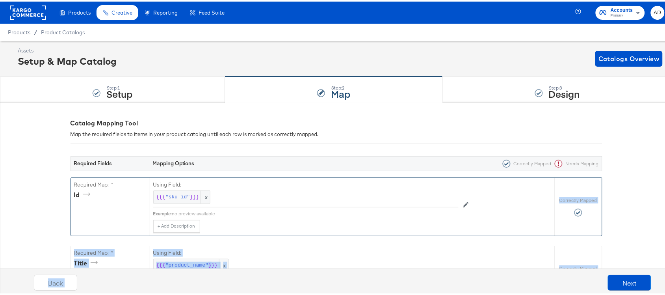
drag, startPoint x: 340, startPoint y: 281, endPoint x: 507, endPoint y: 188, distance: 191.3
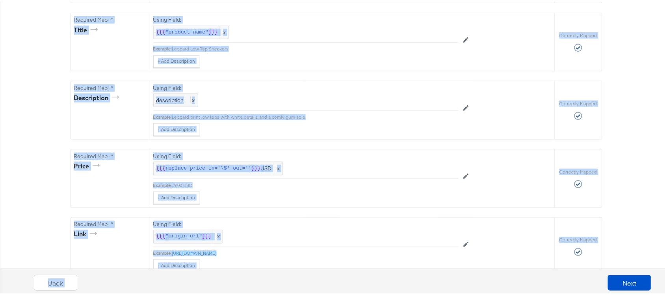
scroll to position [268, 0]
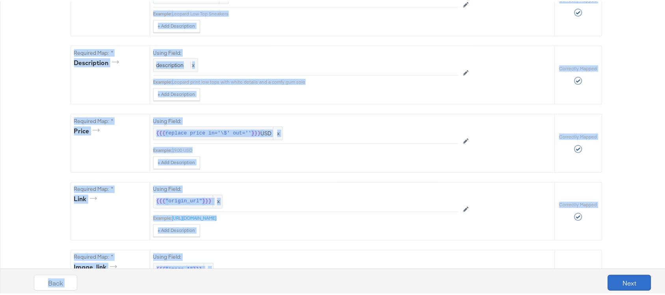
click at [625, 286] on button "Next" at bounding box center [629, 281] width 43 height 16
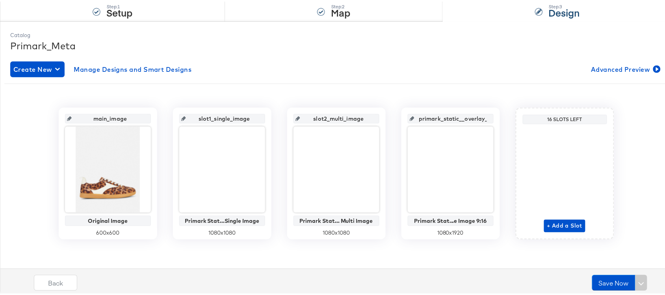
scroll to position [0, 0]
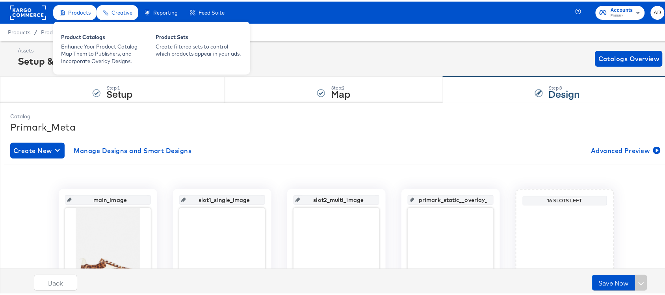
click at [67, 12] on div "Products" at bounding box center [74, 11] width 43 height 15
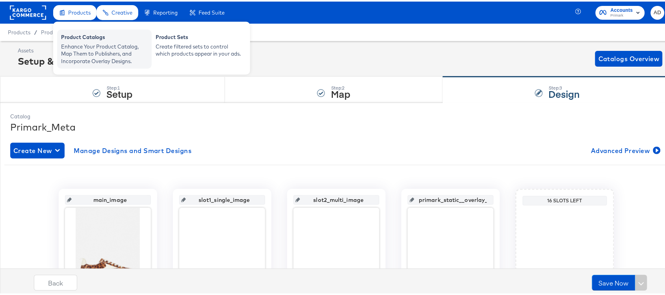
click at [84, 38] on div "Product Catalogs" at bounding box center [104, 36] width 87 height 9
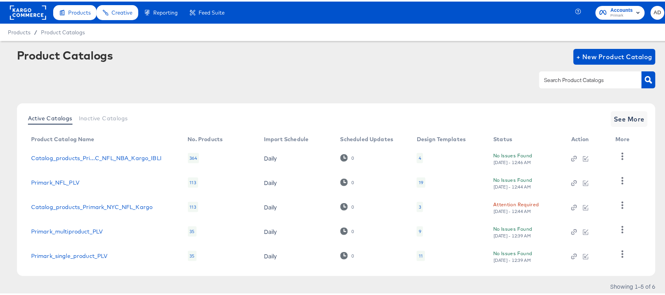
scroll to position [23, 0]
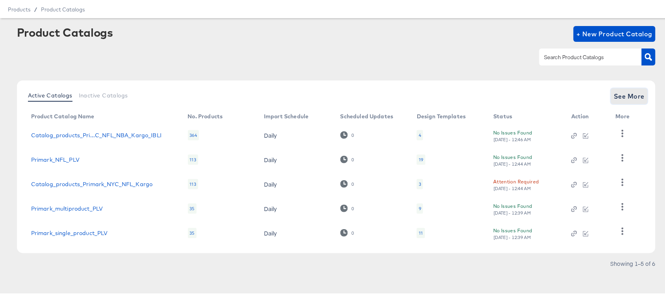
click at [619, 99] on span "See More" at bounding box center [629, 94] width 31 height 11
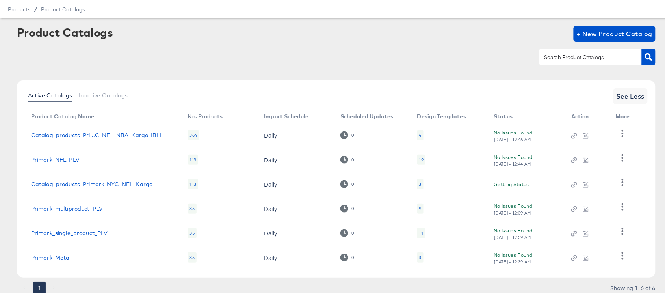
scroll to position [48, 0]
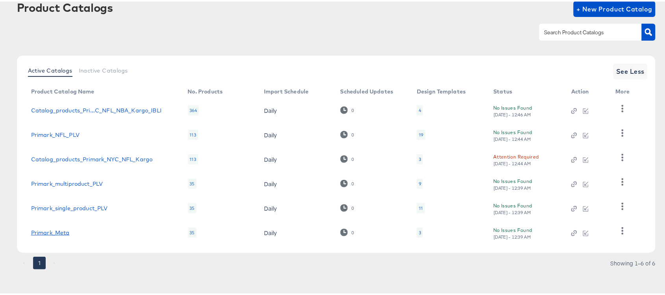
click at [56, 229] on link "Primark_Meta" at bounding box center [50, 231] width 39 height 6
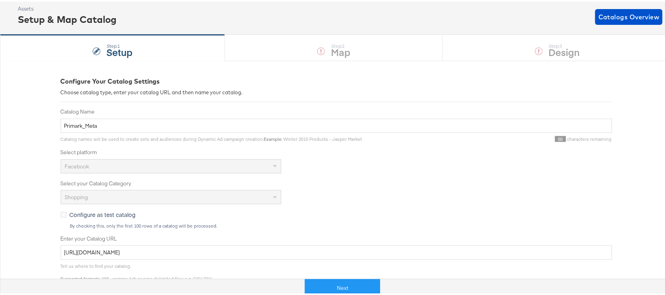
scroll to position [43, 0]
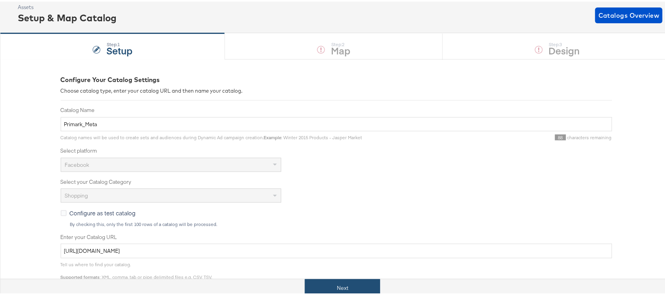
click at [324, 287] on button "Next" at bounding box center [342, 286] width 75 height 18
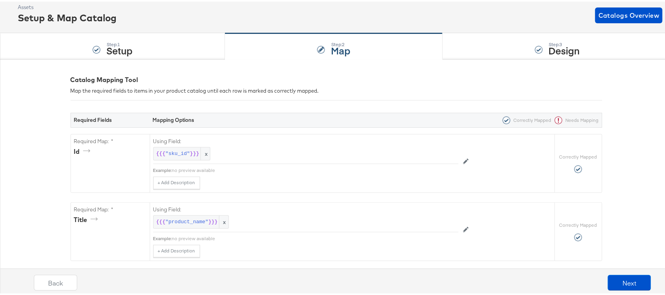
scroll to position [0, 0]
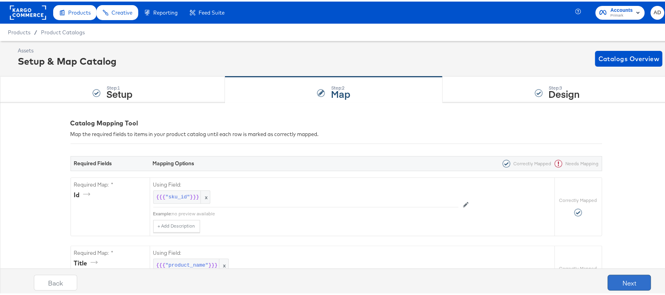
click at [622, 280] on button "Next" at bounding box center [629, 281] width 43 height 16
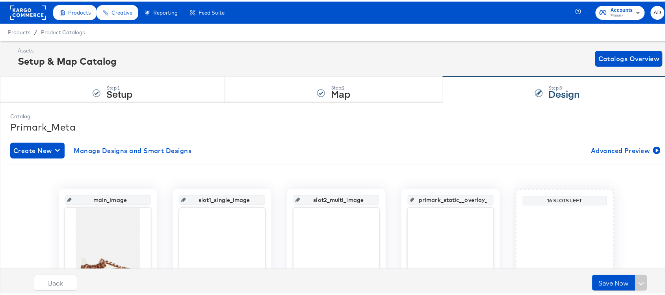
scroll to position [81, 0]
